Goal: Information Seeking & Learning: Learn about a topic

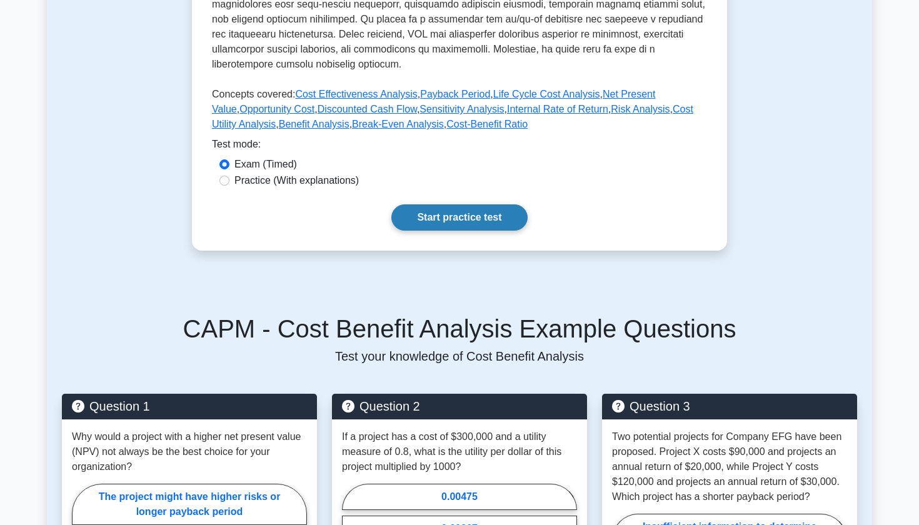
click at [434, 204] on link "Start practice test" at bounding box center [459, 217] width 136 height 26
click at [454, 204] on link "Start practice test" at bounding box center [459, 217] width 136 height 26
click at [449, 206] on link "Start practice test" at bounding box center [459, 217] width 136 height 26
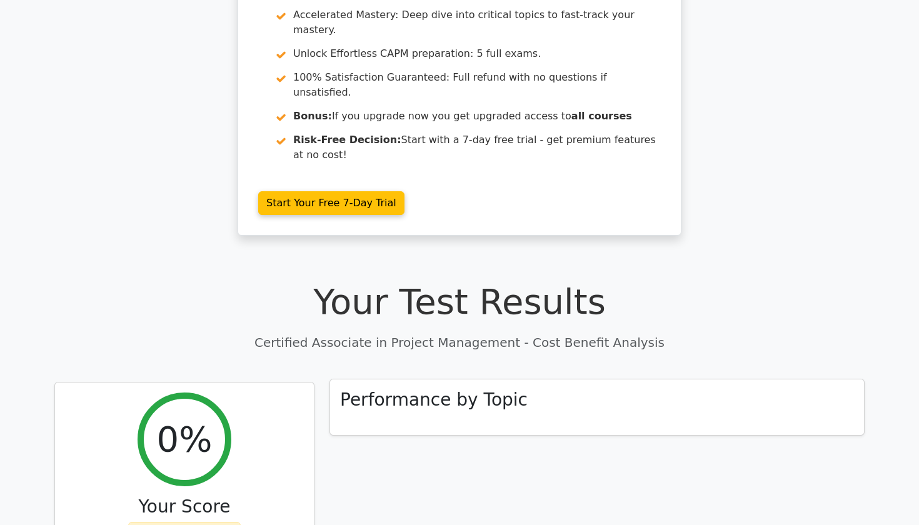
scroll to position [182, 0]
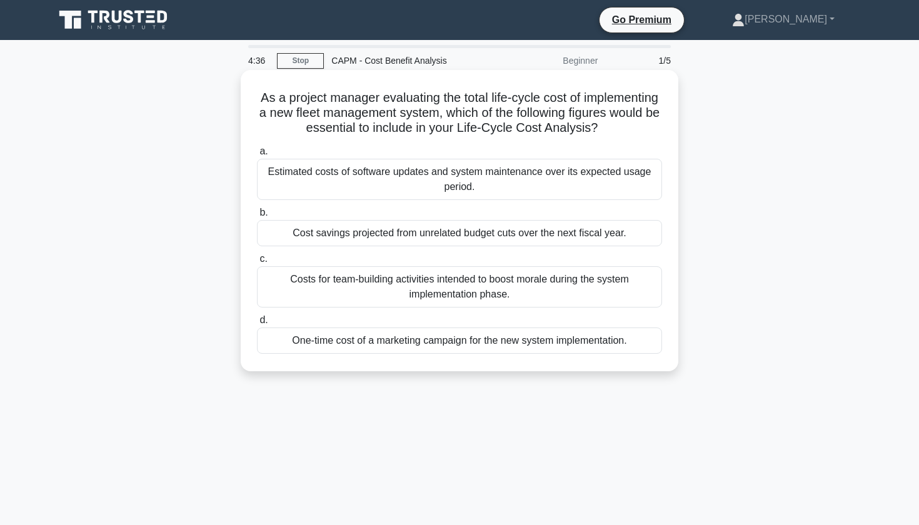
click at [503, 181] on div "Estimated costs of software updates and system maintenance over its expected us…" at bounding box center [459, 179] width 405 height 41
click at [257, 156] on input "a. Estimated costs of software updates and system maintenance over its expected…" at bounding box center [257, 152] width 0 height 8
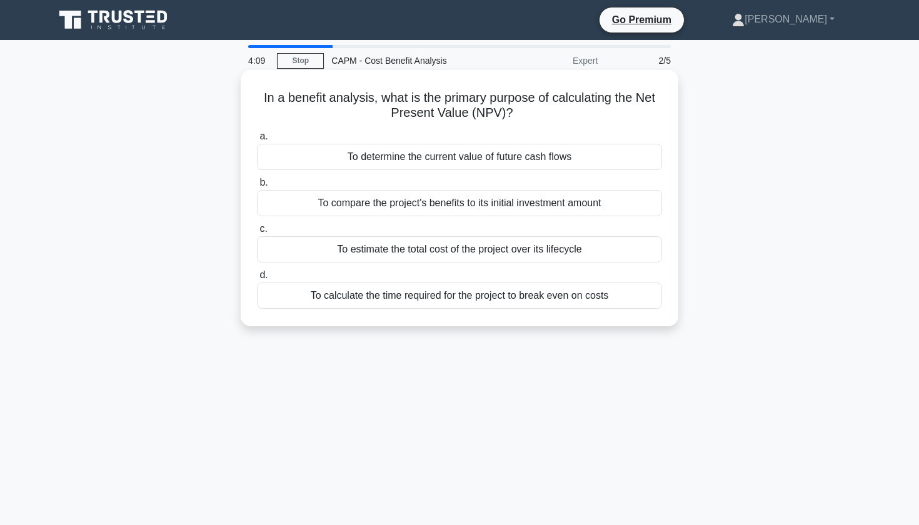
click at [528, 163] on div "To determine the current value of future cash flows" at bounding box center [459, 157] width 405 height 26
click at [257, 141] on input "a. To determine the current value of future cash flows" at bounding box center [257, 137] width 0 height 8
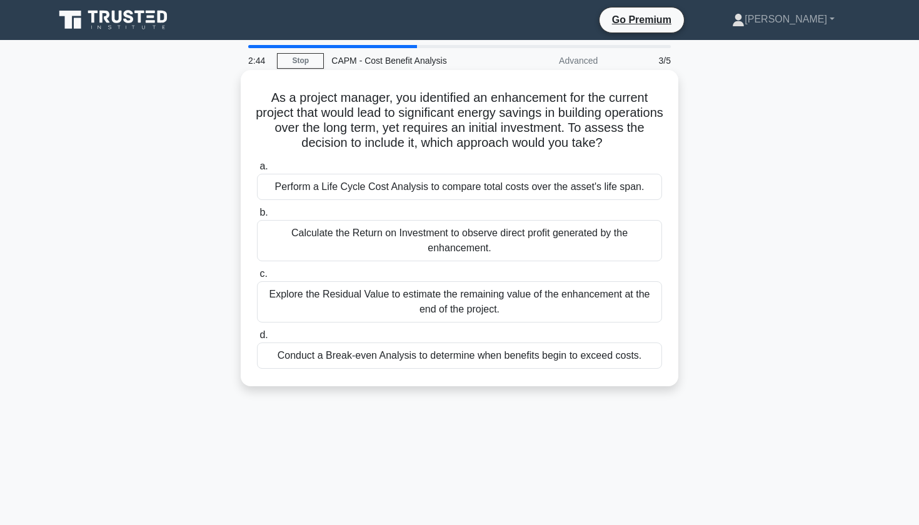
click at [454, 184] on div "Perform a Life Cycle Cost Analysis to compare total costs over the asset's life…" at bounding box center [459, 187] width 405 height 26
click at [257, 171] on input "a. Perform a Life Cycle Cost Analysis to compare total costs over the asset's l…" at bounding box center [257, 167] width 0 height 8
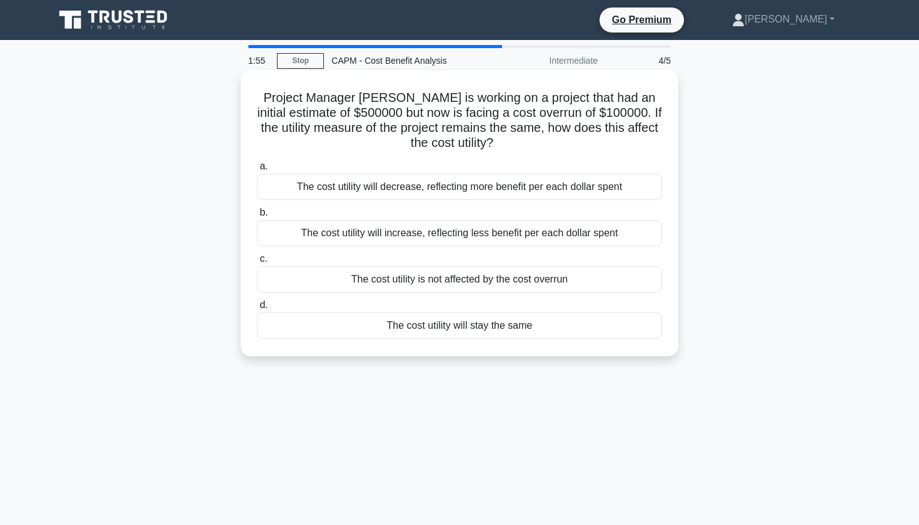
click at [436, 186] on div "The cost utility will decrease, reflecting more benefit per each dollar spent" at bounding box center [459, 187] width 405 height 26
click at [257, 171] on input "a. The cost utility will decrease, reflecting more benefit per each dollar spent" at bounding box center [257, 167] width 0 height 8
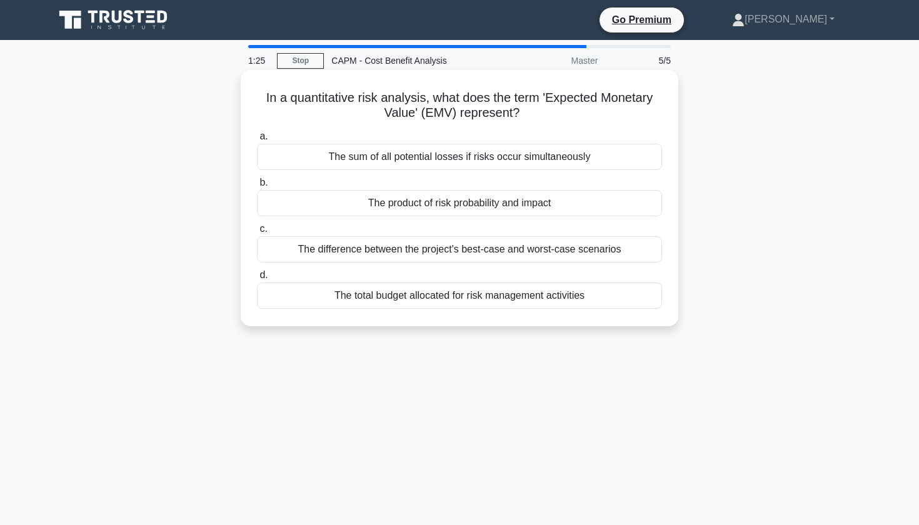
click at [386, 304] on div "The total budget allocated for risk management activities" at bounding box center [459, 296] width 405 height 26
click at [257, 279] on input "d. The total budget allocated for risk management activities" at bounding box center [257, 275] width 0 height 8
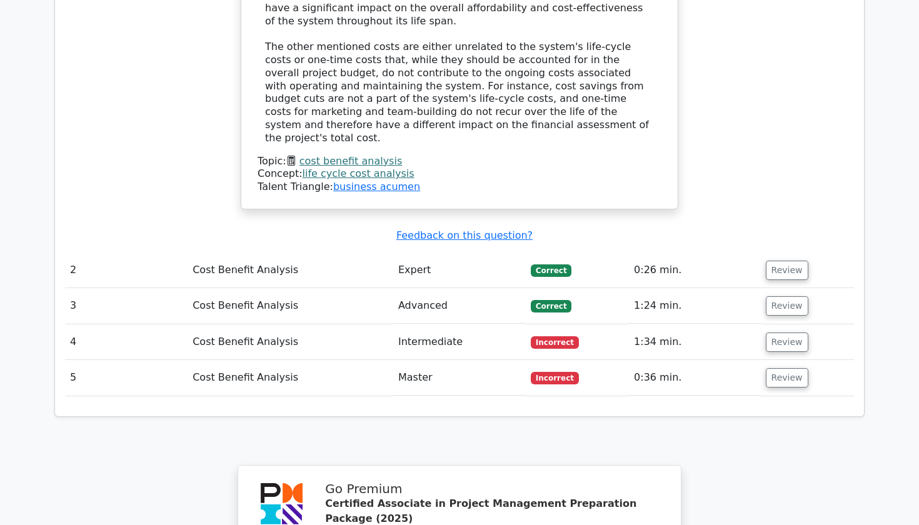
scroll to position [1493, 0]
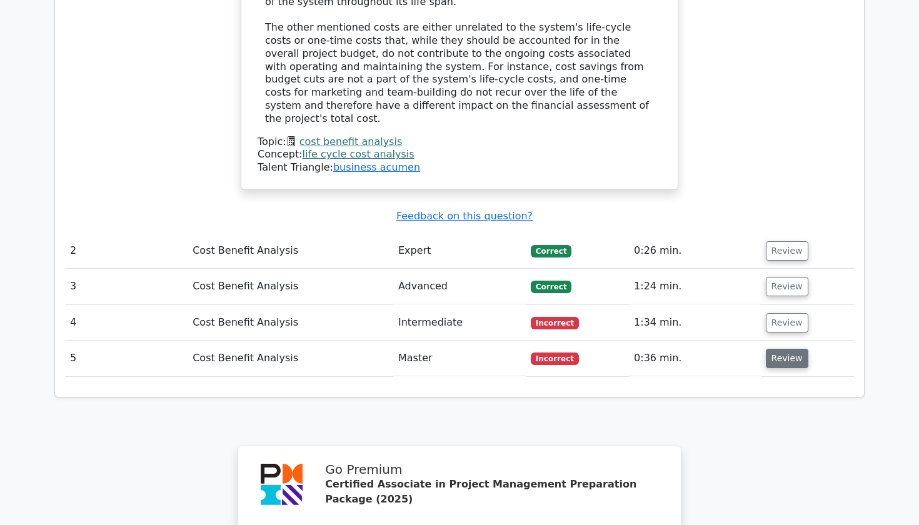
click at [767, 349] on button "Review" at bounding box center [787, 358] width 43 height 19
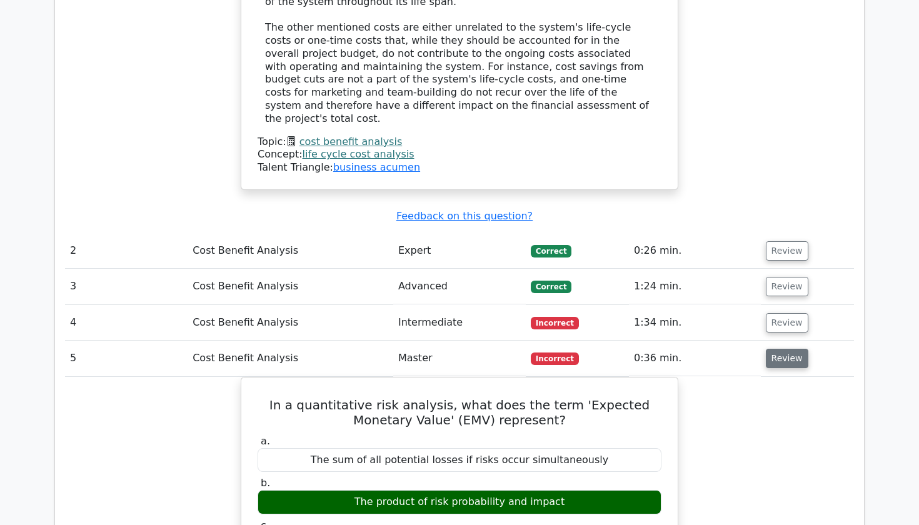
click at [784, 349] on button "Review" at bounding box center [787, 358] width 43 height 19
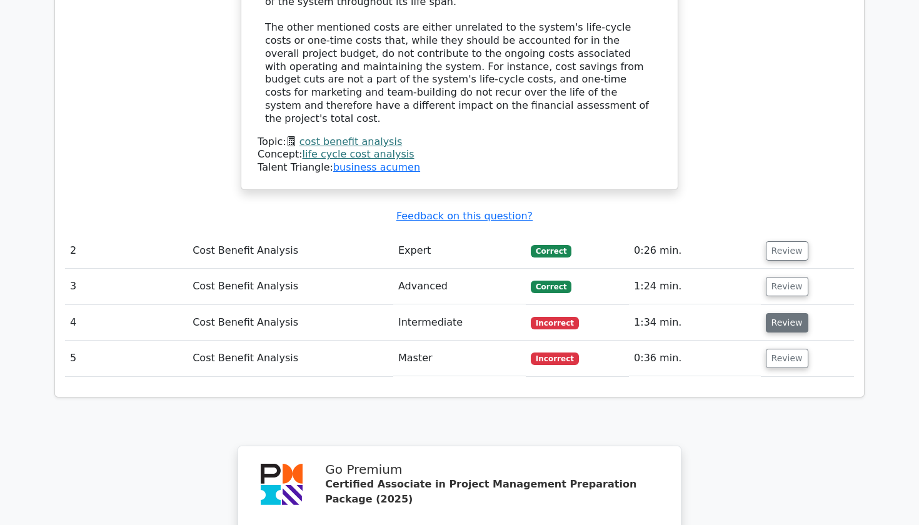
click at [781, 313] on button "Review" at bounding box center [787, 322] width 43 height 19
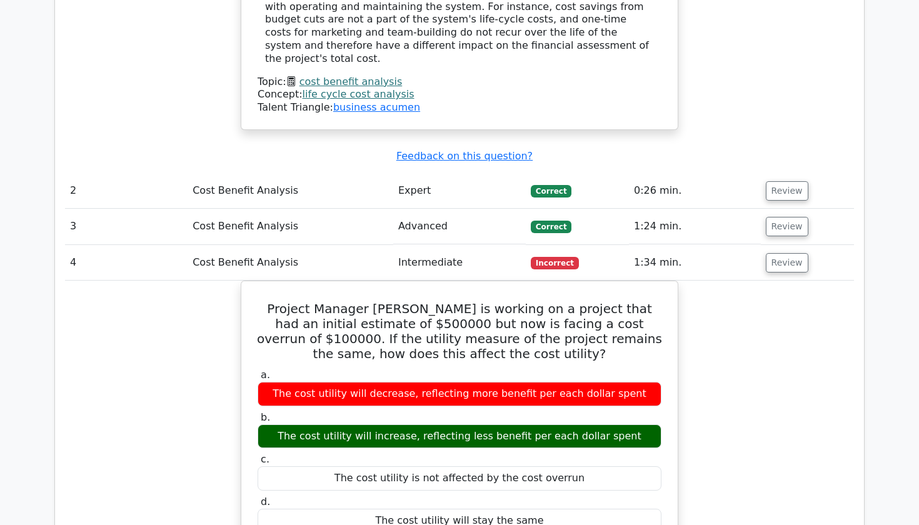
scroll to position [1527, 0]
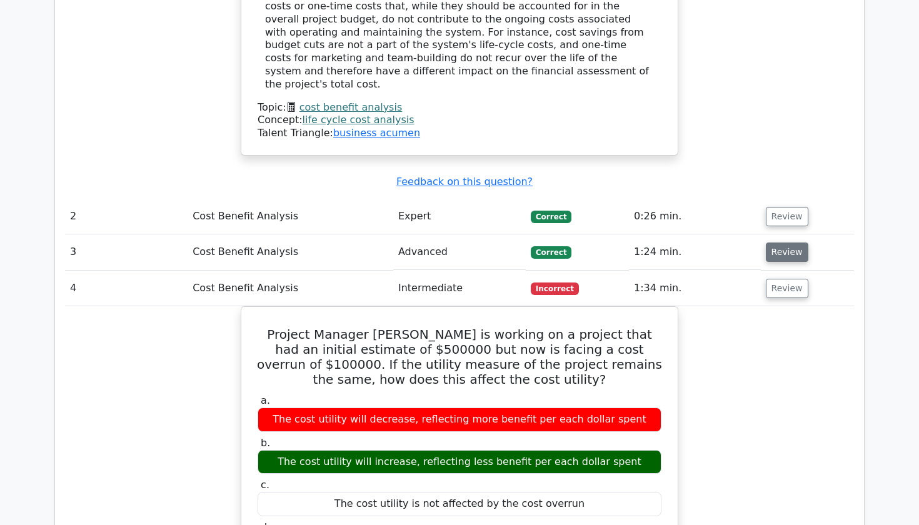
click at [784, 243] on button "Review" at bounding box center [787, 252] width 43 height 19
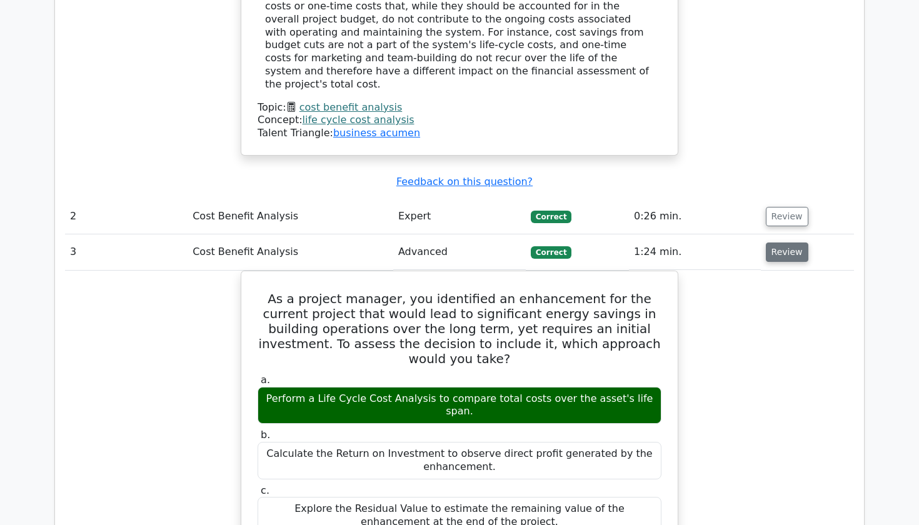
click at [771, 243] on button "Review" at bounding box center [787, 252] width 43 height 19
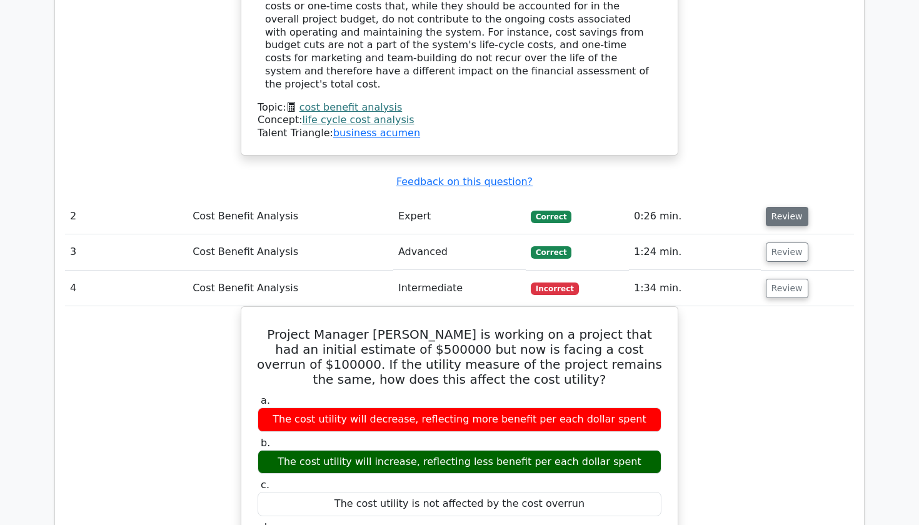
click at [774, 207] on button "Review" at bounding box center [787, 216] width 43 height 19
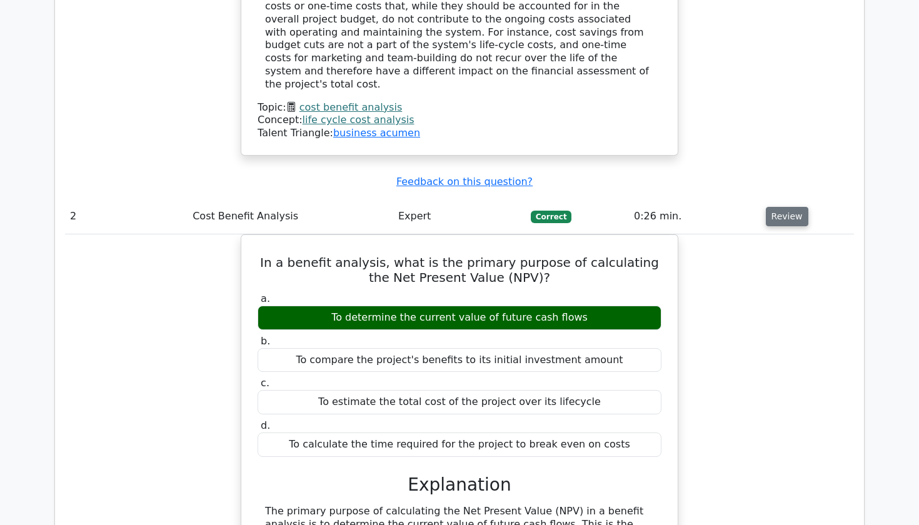
click at [784, 207] on button "Review" at bounding box center [787, 216] width 43 height 19
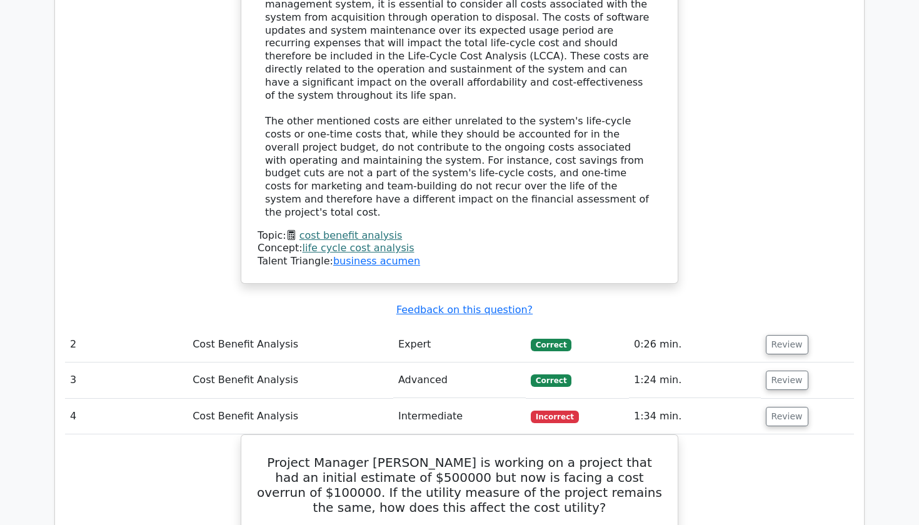
scroll to position [1409, 0]
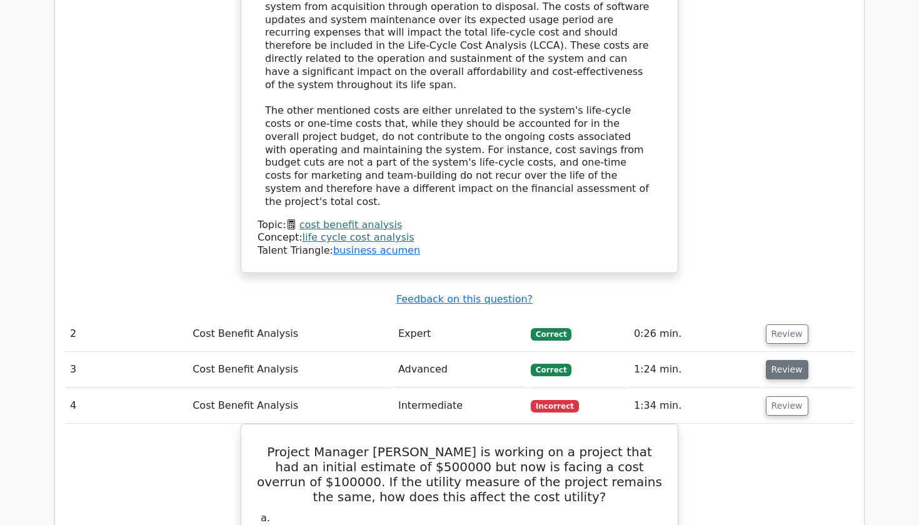
click at [769, 360] on button "Review" at bounding box center [787, 369] width 43 height 19
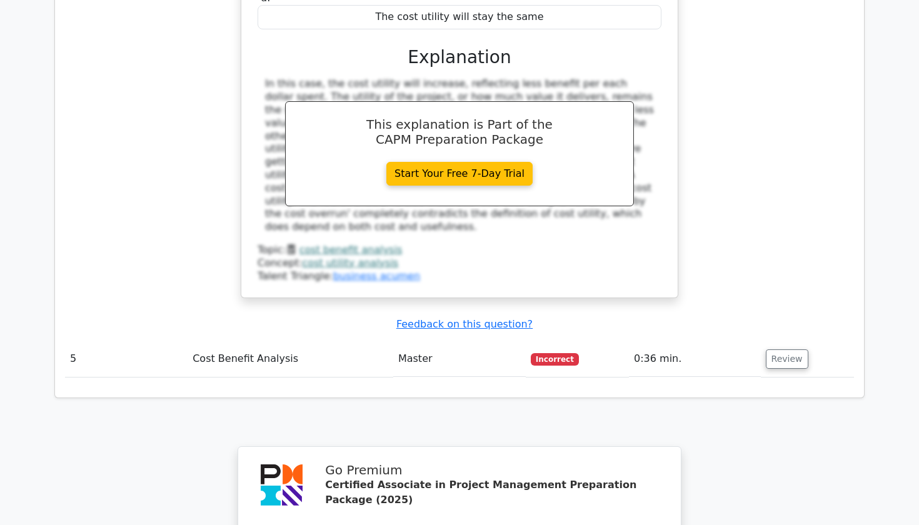
scroll to position [2800, 0]
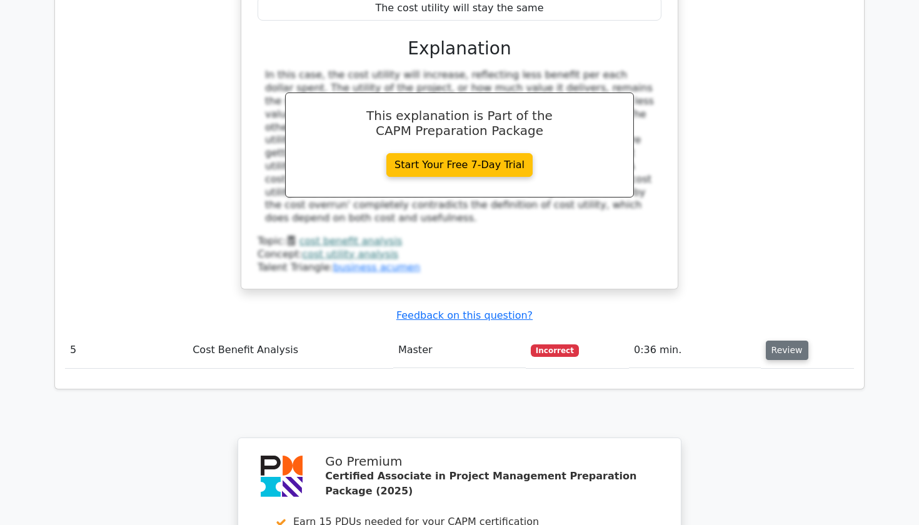
click at [784, 341] on button "Review" at bounding box center [787, 350] width 43 height 19
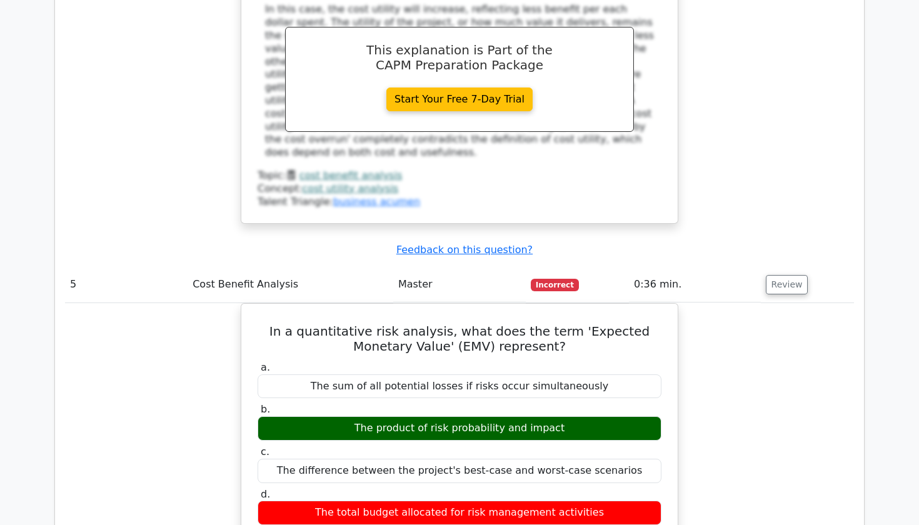
scroll to position [2863, 0]
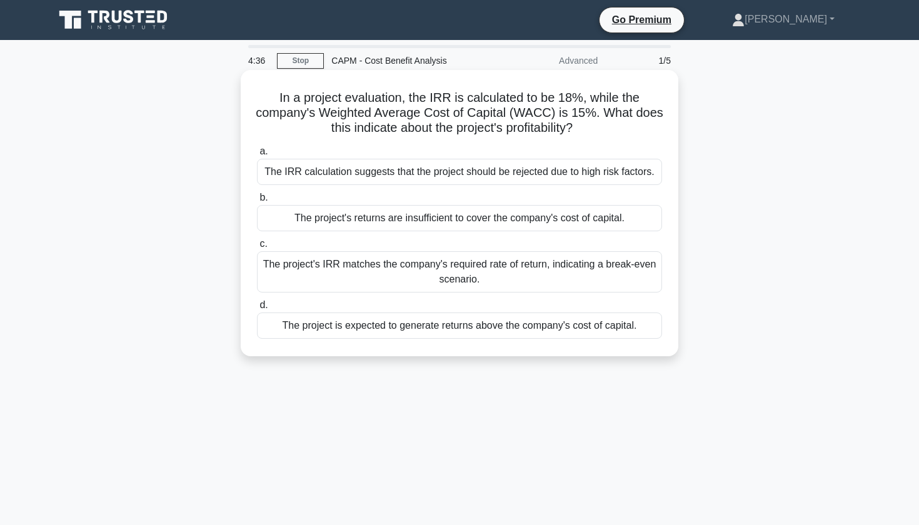
click at [481, 335] on div "The project is expected to generate returns above the company's cost of capital." at bounding box center [459, 326] width 405 height 26
click at [257, 309] on input "d. The project is expected to generate returns above the company's cost of capi…" at bounding box center [257, 305] width 0 height 8
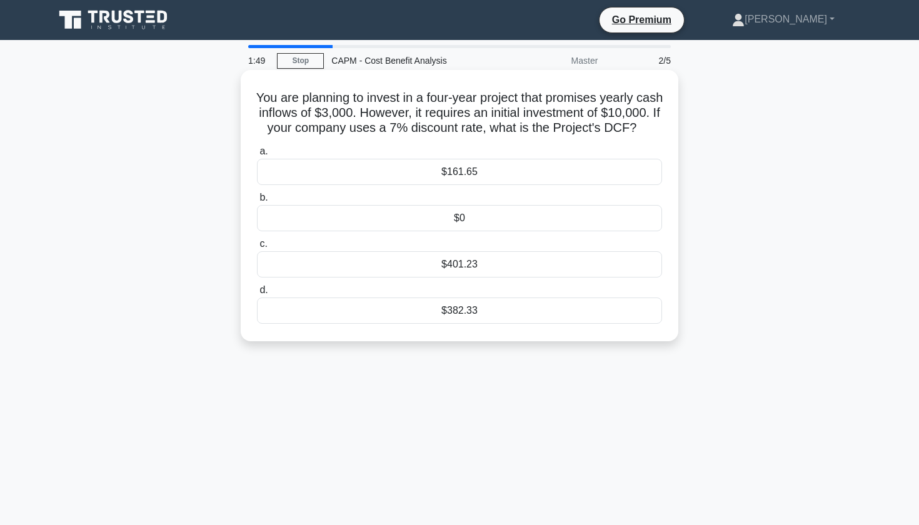
click at [472, 185] on div "$161.65" at bounding box center [459, 172] width 405 height 26
click at [257, 156] on input "a. $161.65" at bounding box center [257, 152] width 0 height 8
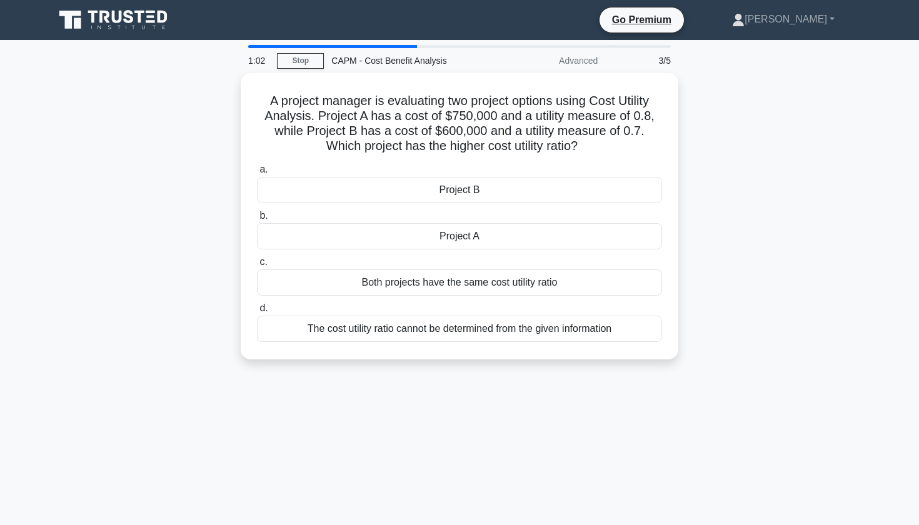
click at [711, 3] on nav "Go Premium Kristina Profile" at bounding box center [459, 20] width 919 height 40
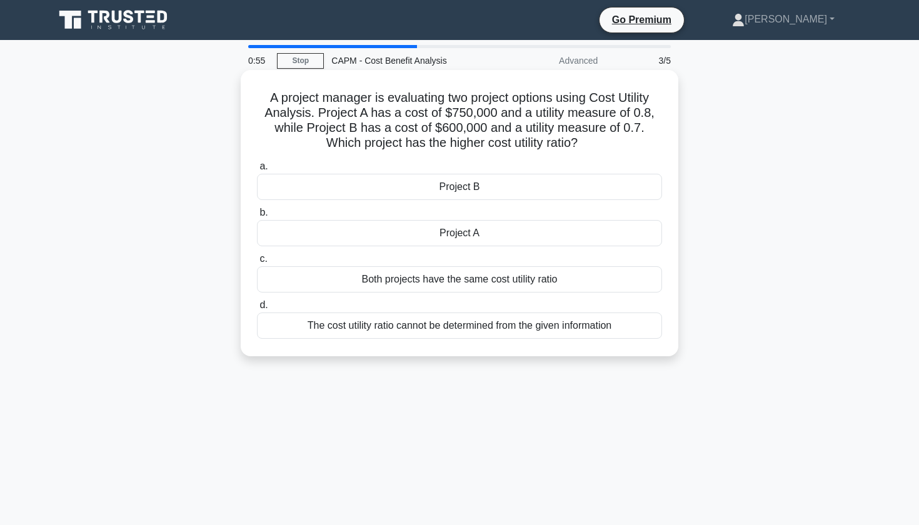
click at [488, 235] on div "Project A" at bounding box center [459, 233] width 405 height 26
click at [257, 217] on input "b. Project A" at bounding box center [257, 213] width 0 height 8
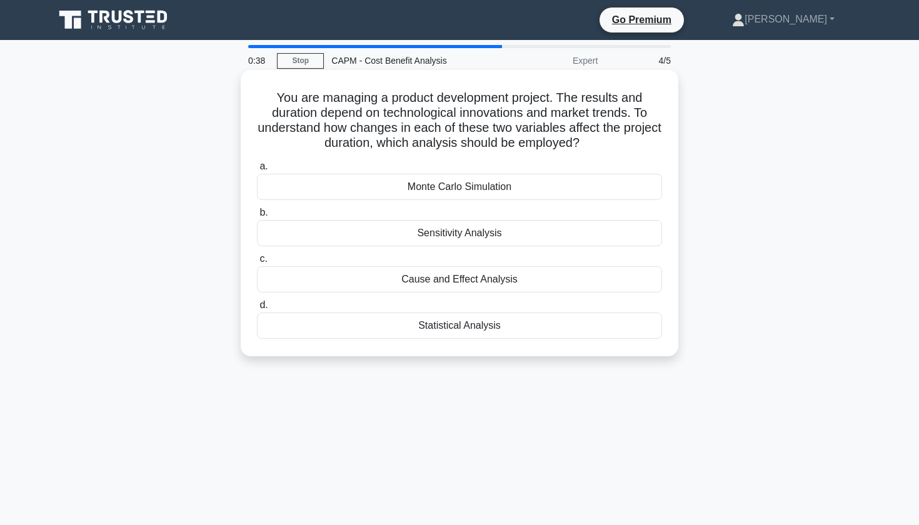
click at [466, 234] on div "Sensitivity Analysis" at bounding box center [459, 233] width 405 height 26
click at [257, 217] on input "b. Sensitivity Analysis" at bounding box center [257, 213] width 0 height 8
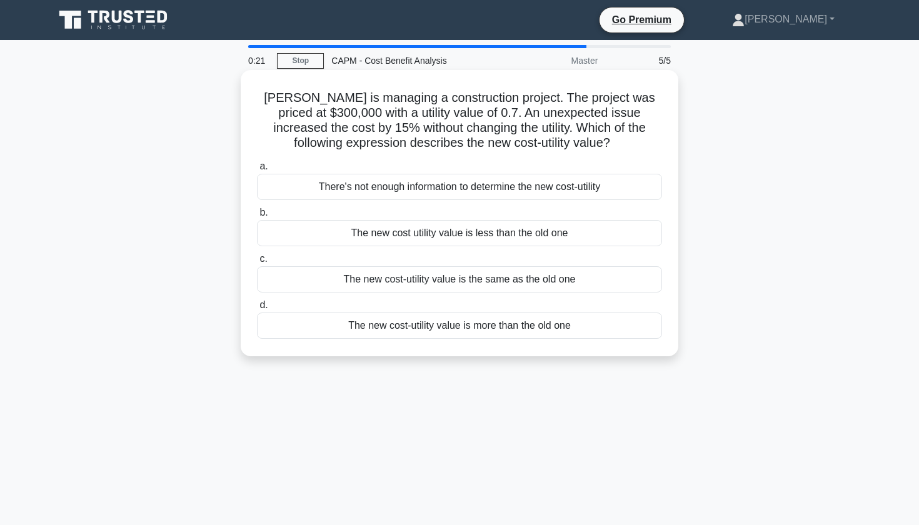
click at [490, 331] on div "The new cost-utility value is more than the old one" at bounding box center [459, 326] width 405 height 26
click at [257, 309] on input "d. The new cost-utility value is more than the old one" at bounding box center [257, 305] width 0 height 8
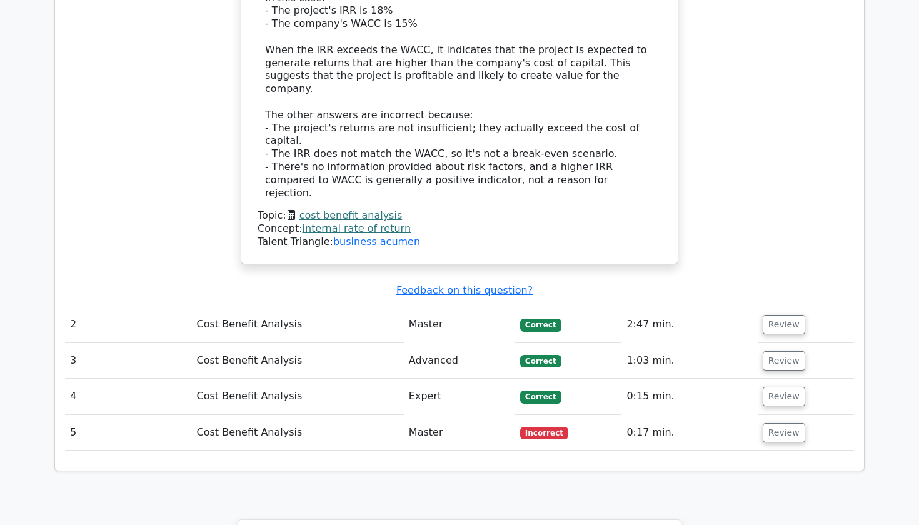
scroll to position [1585, 0]
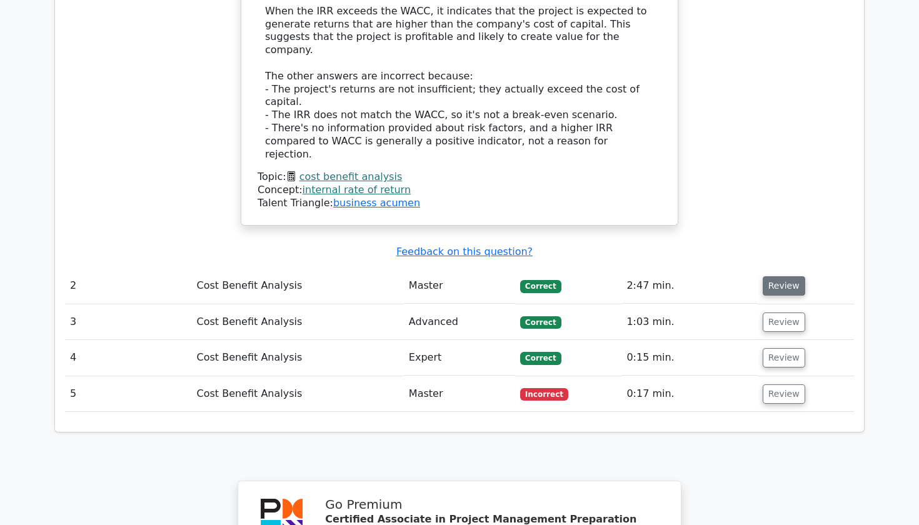
click at [764, 276] on button "Review" at bounding box center [784, 285] width 43 height 19
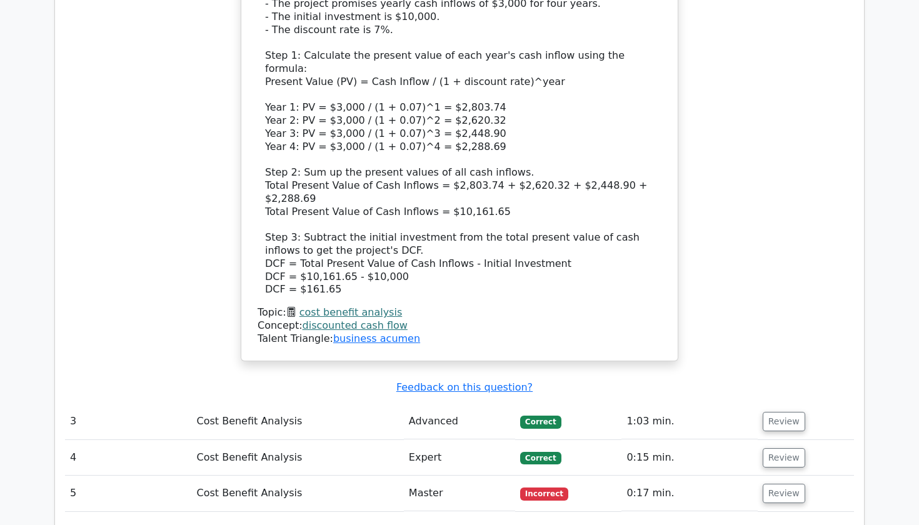
scroll to position [2291, 0]
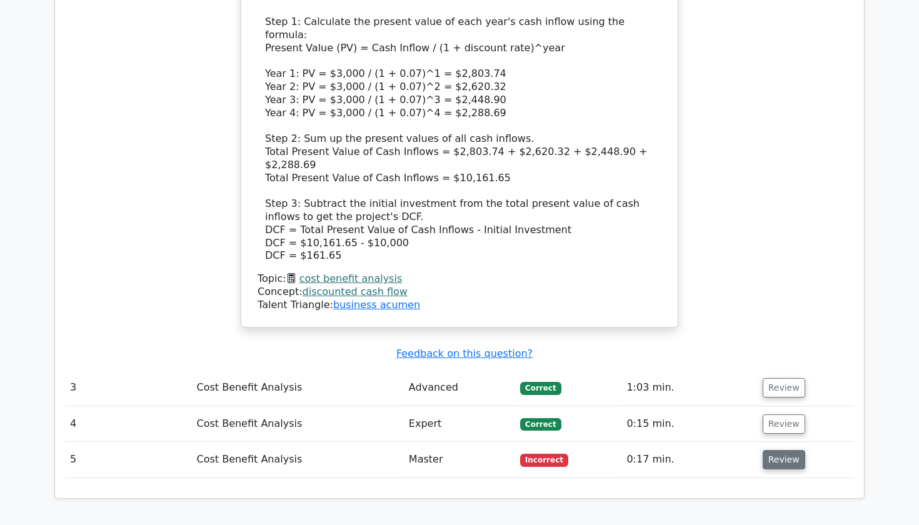
click at [775, 450] on button "Review" at bounding box center [784, 459] width 43 height 19
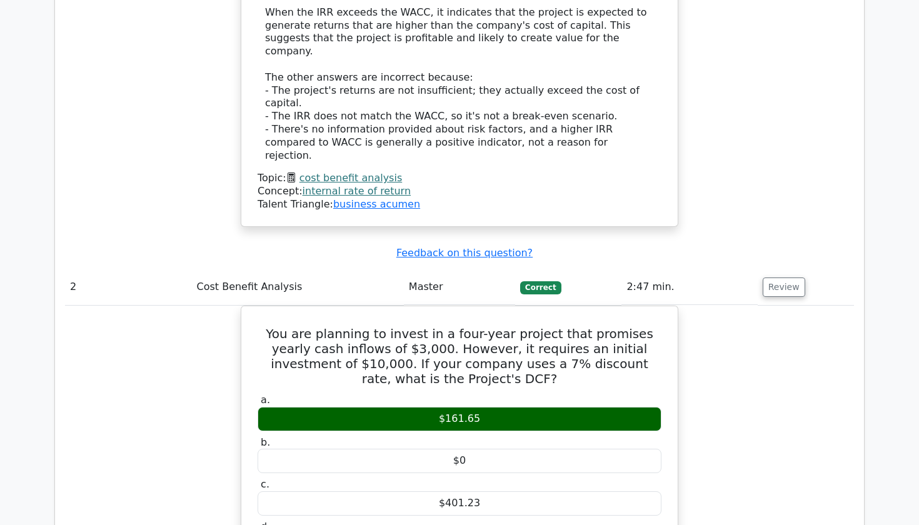
scroll to position [1563, 0]
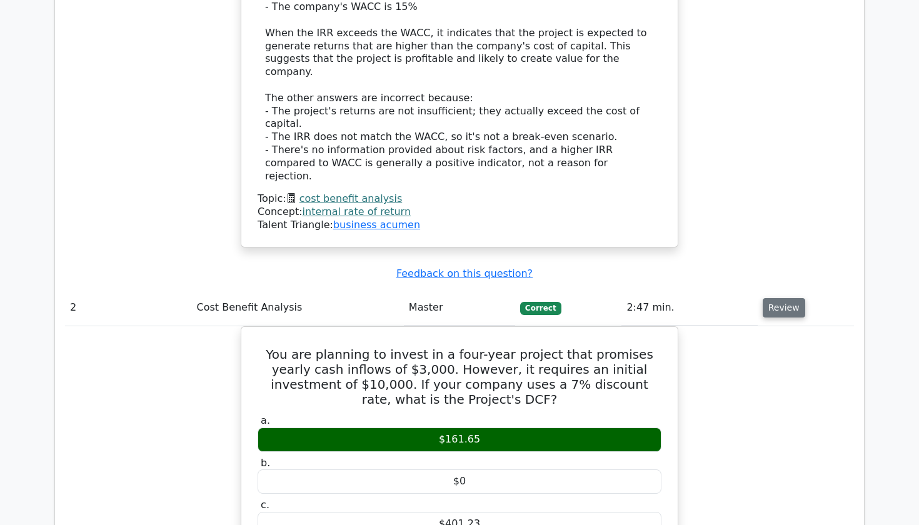
click at [783, 298] on button "Review" at bounding box center [784, 307] width 43 height 19
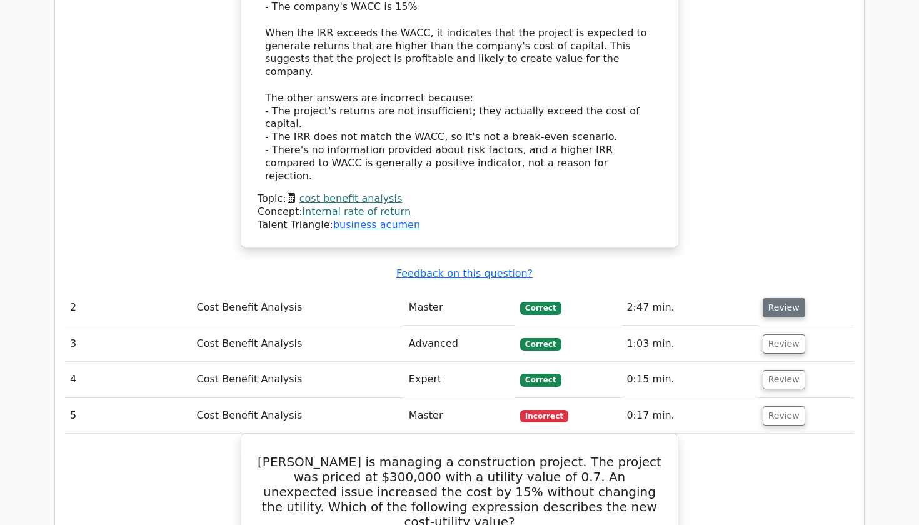
click at [783, 298] on button "Review" at bounding box center [784, 307] width 43 height 19
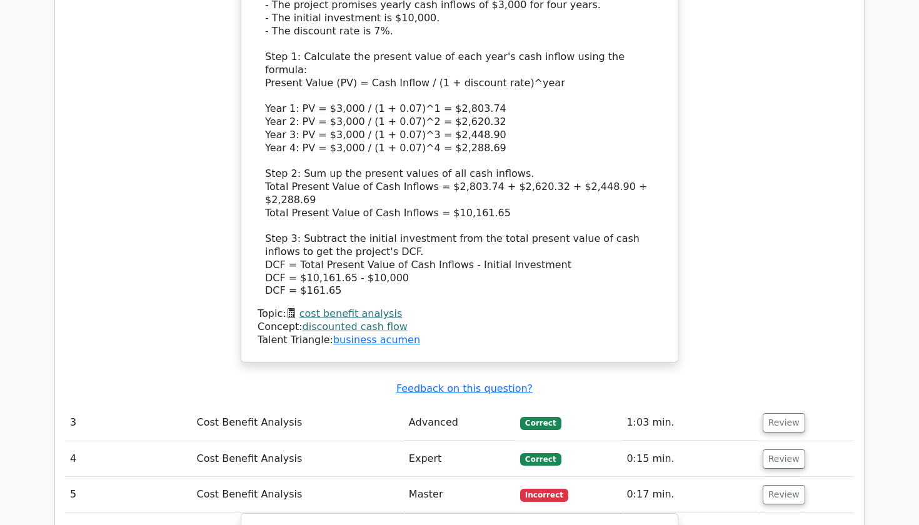
scroll to position [2291, 0]
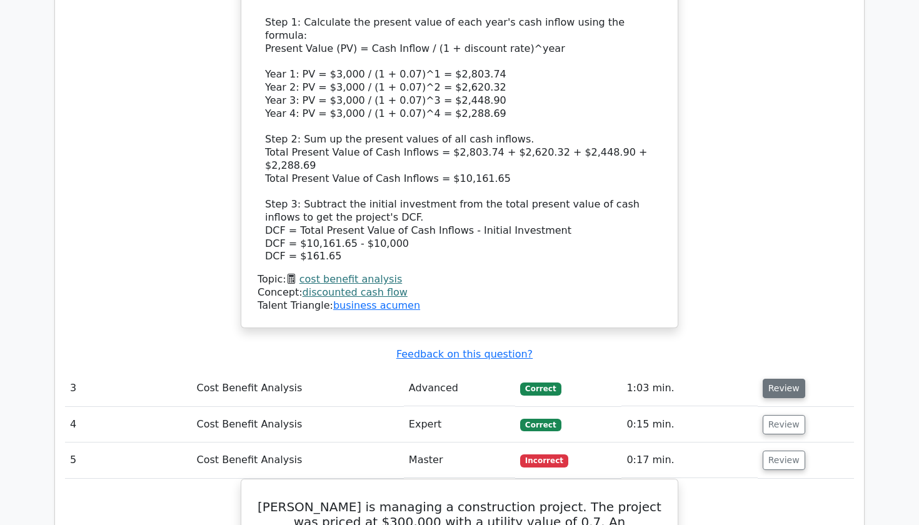
click at [788, 379] on button "Review" at bounding box center [784, 388] width 43 height 19
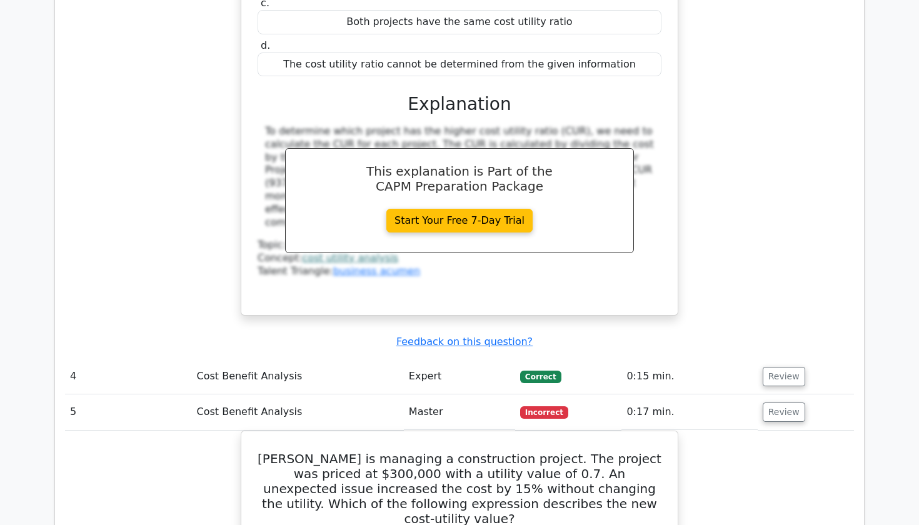
scroll to position [2867, 0]
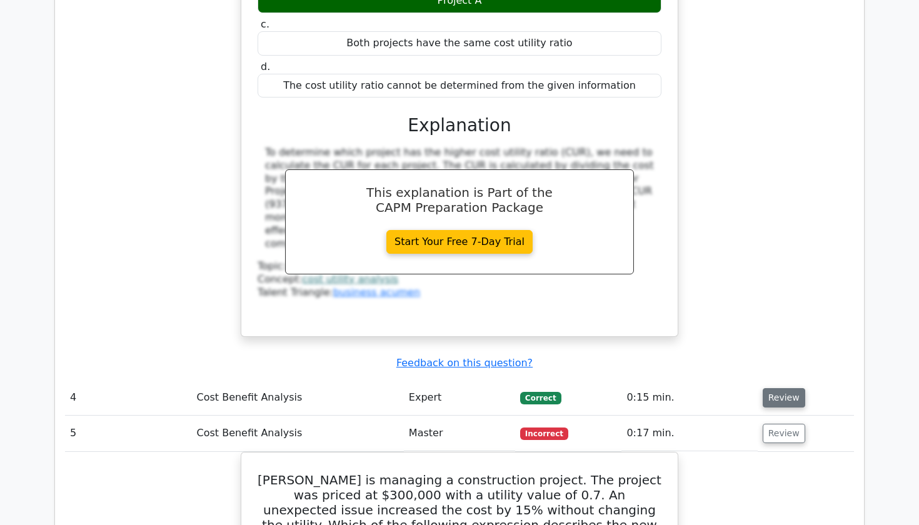
click at [778, 388] on button "Review" at bounding box center [784, 397] width 43 height 19
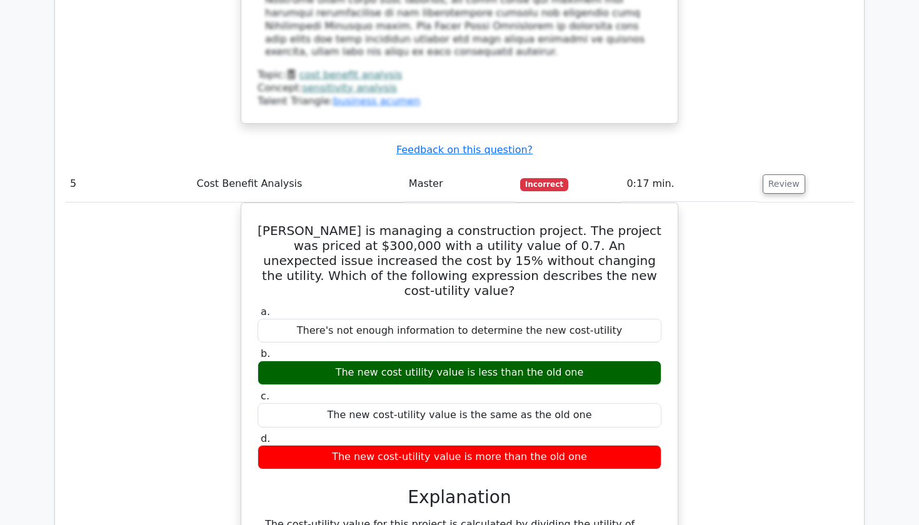
scroll to position [3743, 0]
